Goal: Transaction & Acquisition: Obtain resource

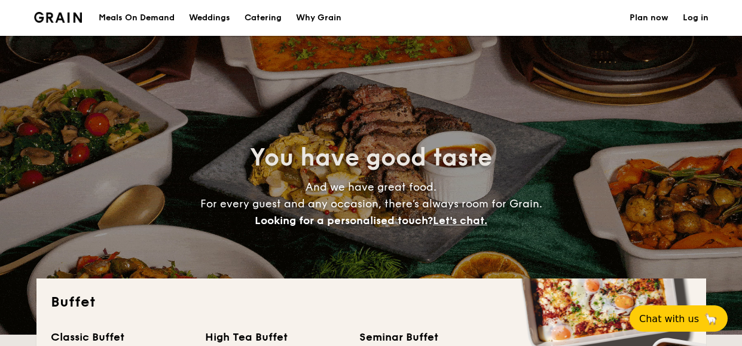
select select
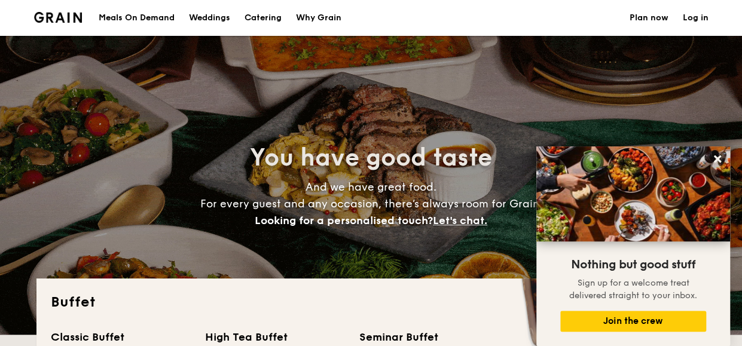
click at [256, 18] on h1 "Catering" at bounding box center [263, 18] width 37 height 36
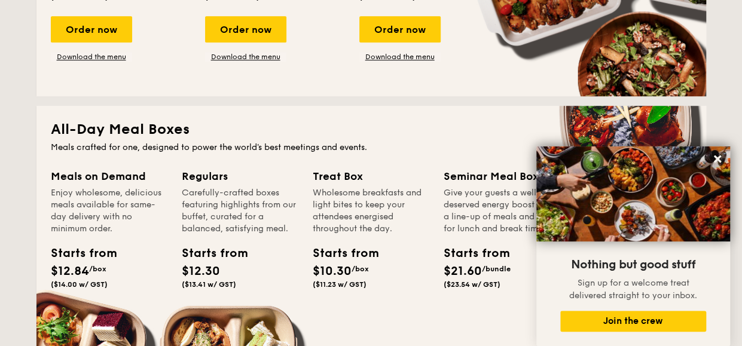
scroll to position [538, 0]
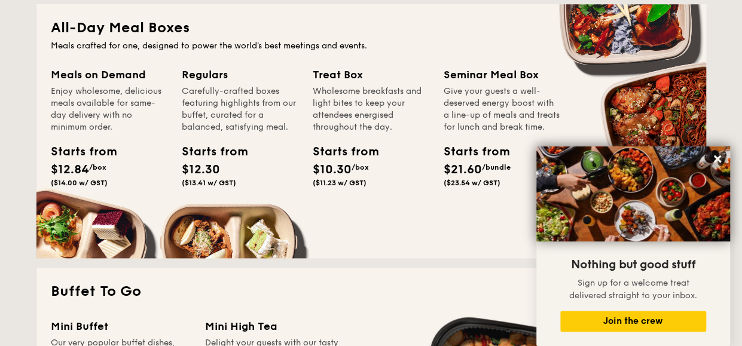
click at [81, 167] on span "$12.84" at bounding box center [70, 170] width 38 height 14
drag, startPoint x: 84, startPoint y: 152, endPoint x: 83, endPoint y: 75, distance: 76.6
click at [86, 150] on div "Starts from" at bounding box center [78, 152] width 54 height 18
click at [86, 29] on h2 "All-Day Meal Boxes" at bounding box center [371, 28] width 641 height 19
click at [81, 59] on div "All-Day Meal Boxes Meals crafted for one, designed to power the world's best me…" at bounding box center [371, 131] width 670 height 254
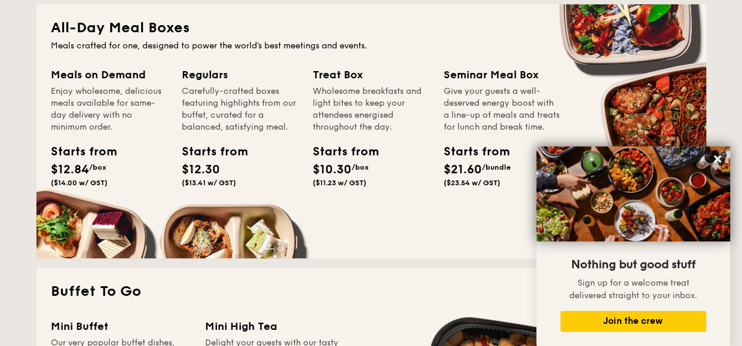
click at [84, 72] on div "Meals on Demand" at bounding box center [109, 74] width 117 height 17
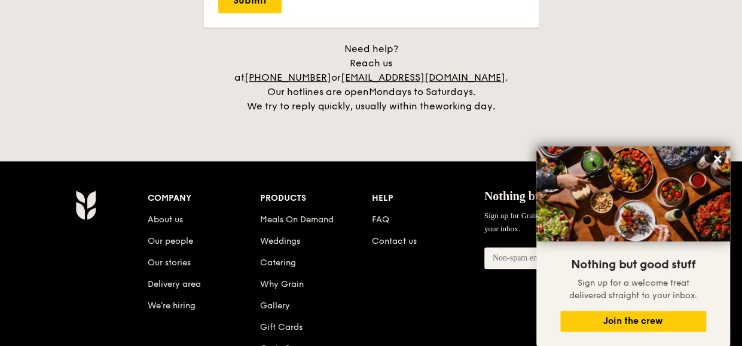
scroll to position [2512, 0]
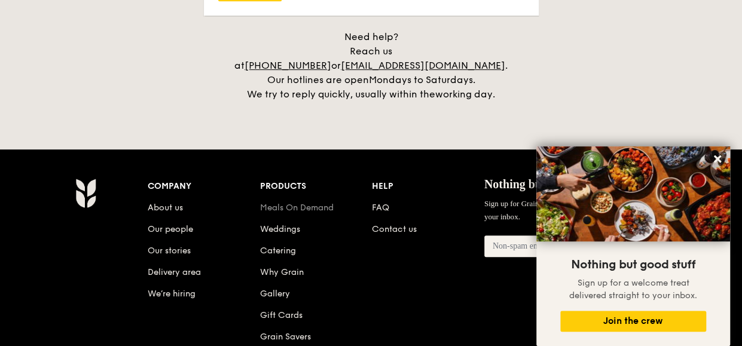
click at [314, 203] on link "Meals On Demand" at bounding box center [297, 208] width 74 height 10
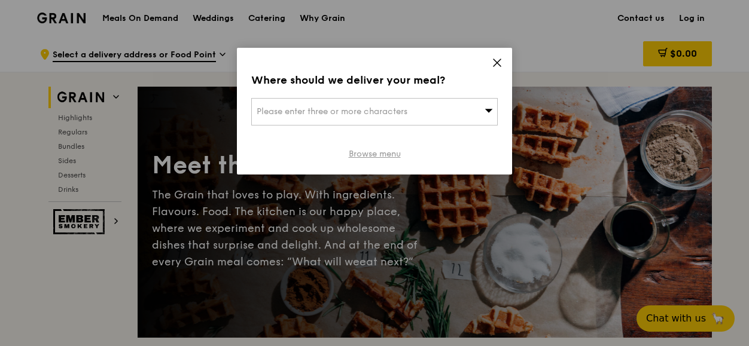
click at [380, 152] on link "Browse menu" at bounding box center [375, 154] width 52 height 12
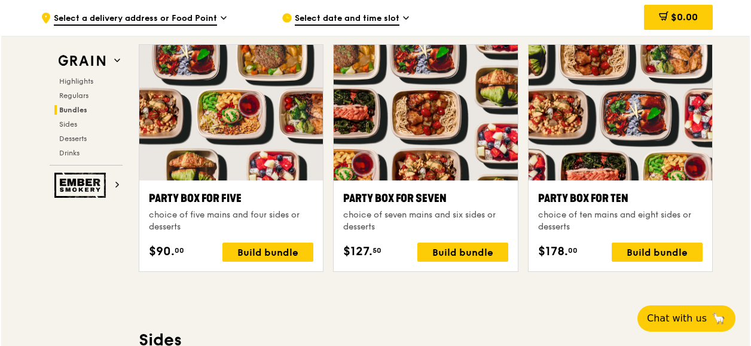
scroll to position [2452, 0]
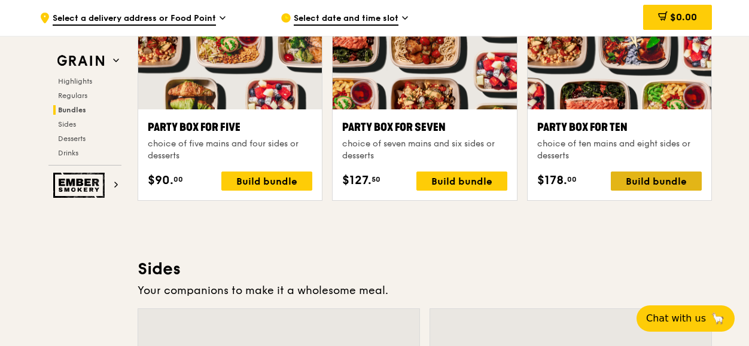
click at [645, 179] on div "Build bundle" at bounding box center [656, 181] width 91 height 19
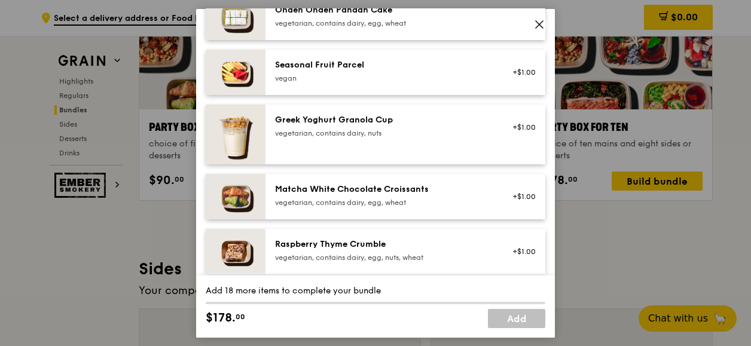
scroll to position [1017, 0]
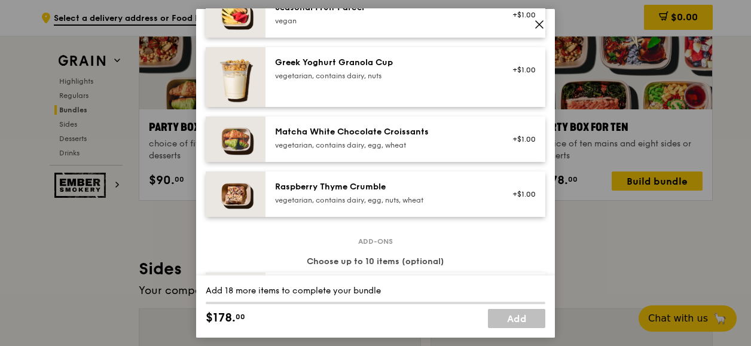
click at [544, 24] on icon at bounding box center [539, 24] width 11 height 11
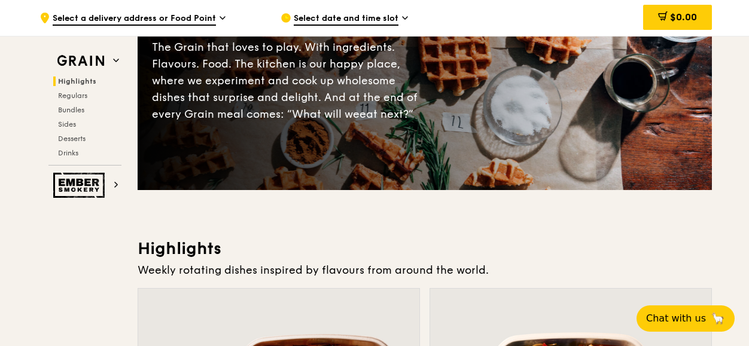
scroll to position [0, 0]
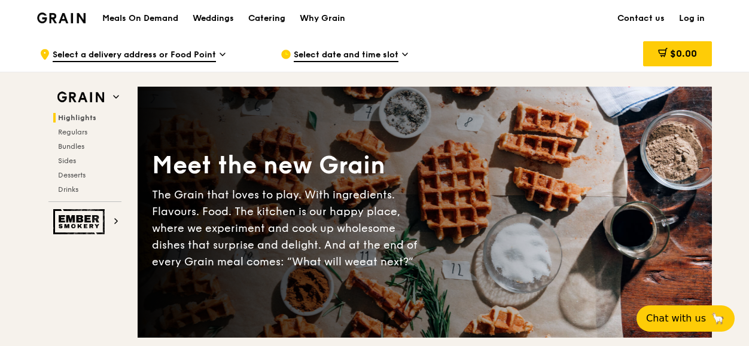
click at [269, 16] on div "Catering" at bounding box center [266, 19] width 37 height 36
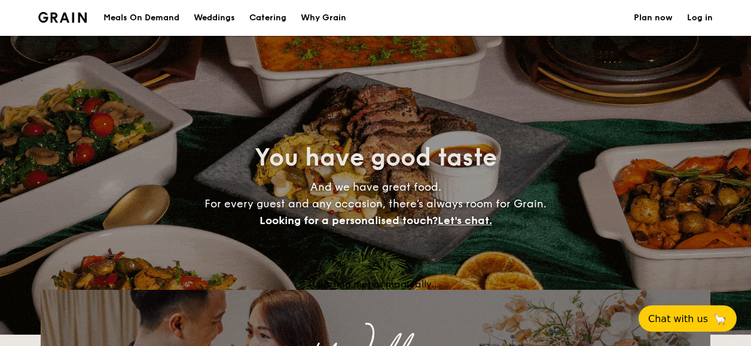
select select
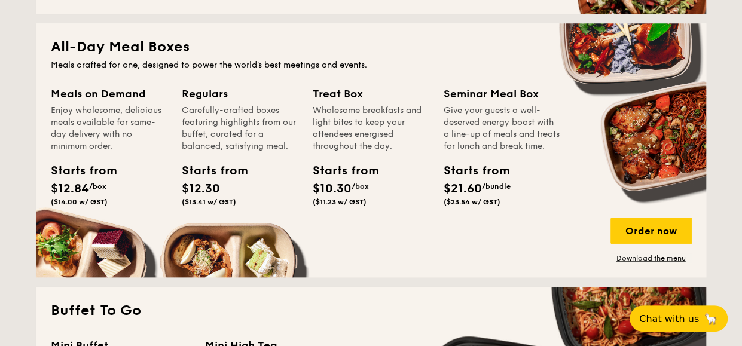
scroll to position [538, 0]
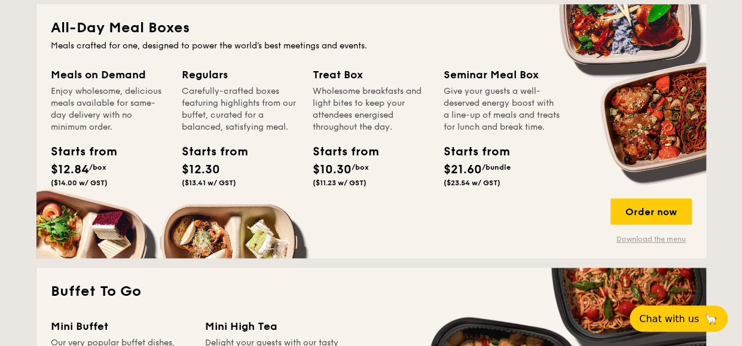
click at [632, 239] on link "Download the menu" at bounding box center [651, 239] width 81 height 10
